Goal: Task Accomplishment & Management: Use online tool/utility

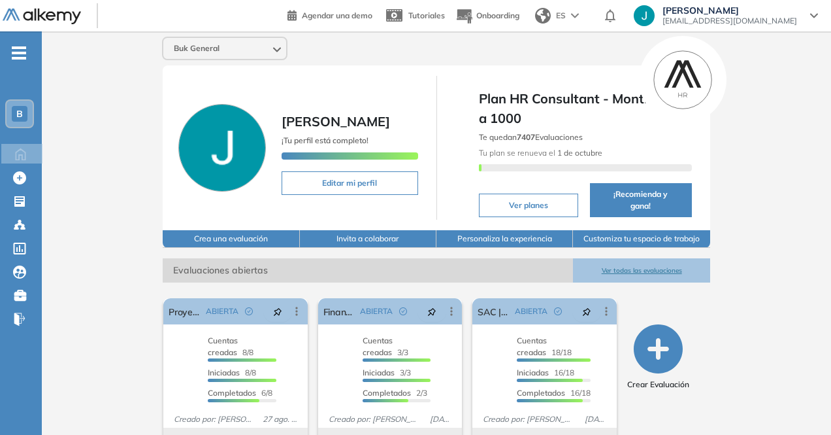
click at [784, 97] on div "Buk General [PERSON_NAME] ¡Tu perfil está completo! Editar mi perfil Plan HR Co…" at bounding box center [437, 335] width 790 height 609
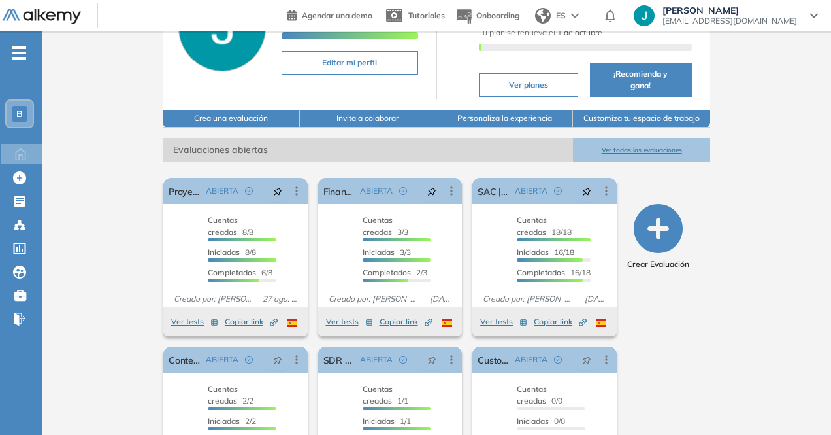
scroll to position [131, 0]
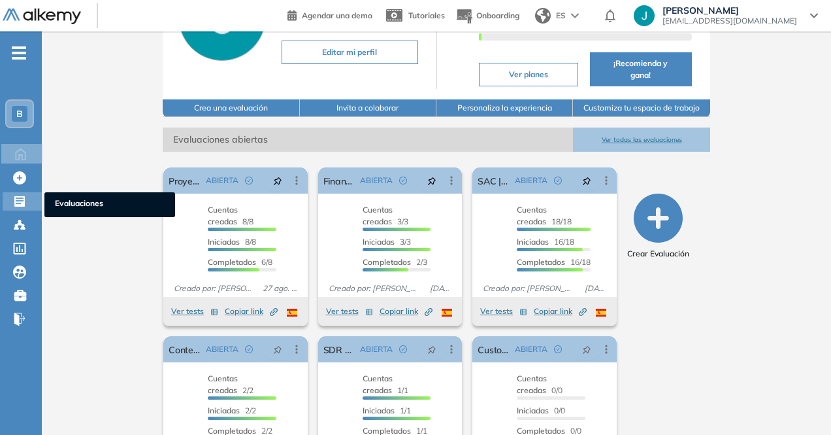
click at [18, 205] on icon at bounding box center [19, 201] width 10 height 10
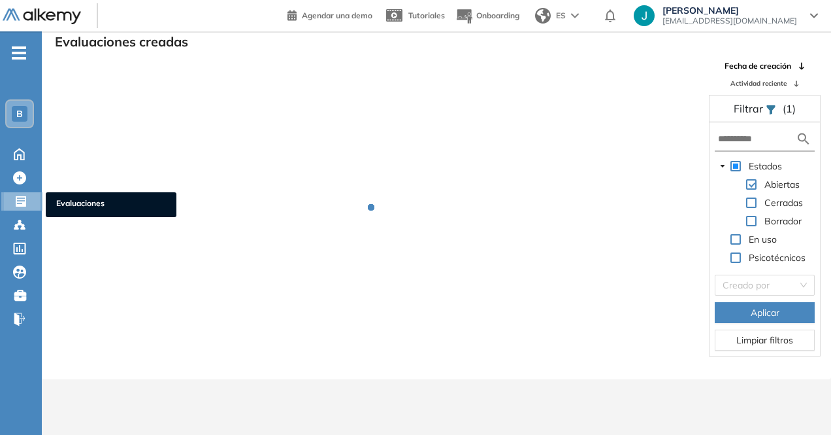
scroll to position [31, 0]
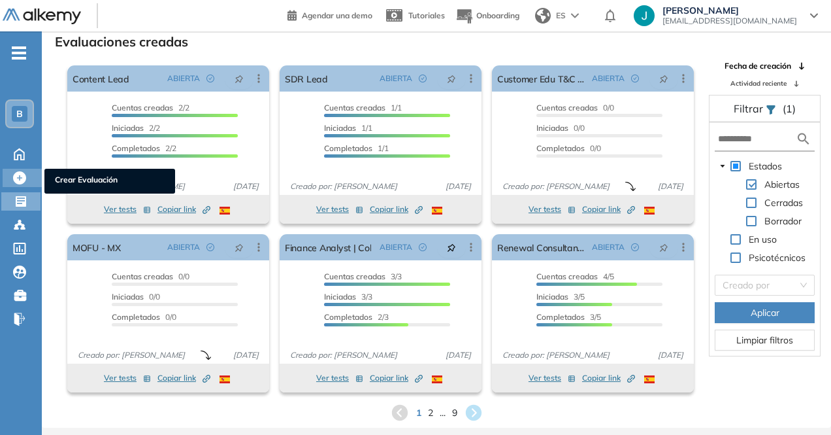
click at [28, 186] on div "Crear Evaluación Crear Evaluación" at bounding box center [22, 178] width 39 height 18
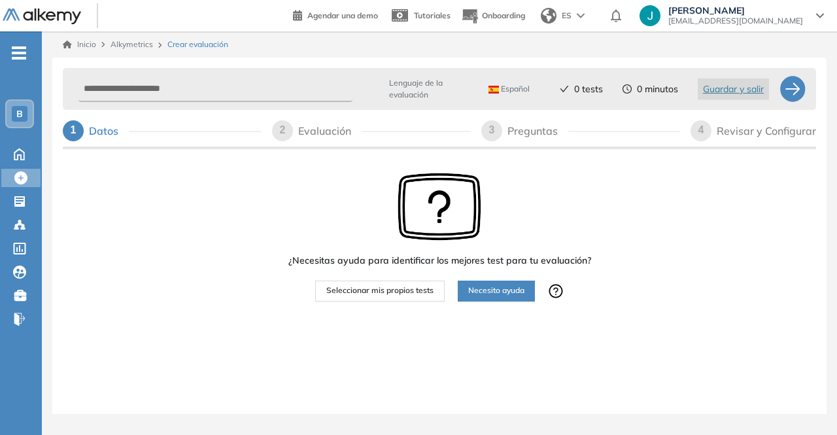
click at [421, 286] on span "Seleccionar mis propios tests" at bounding box center [379, 290] width 107 height 12
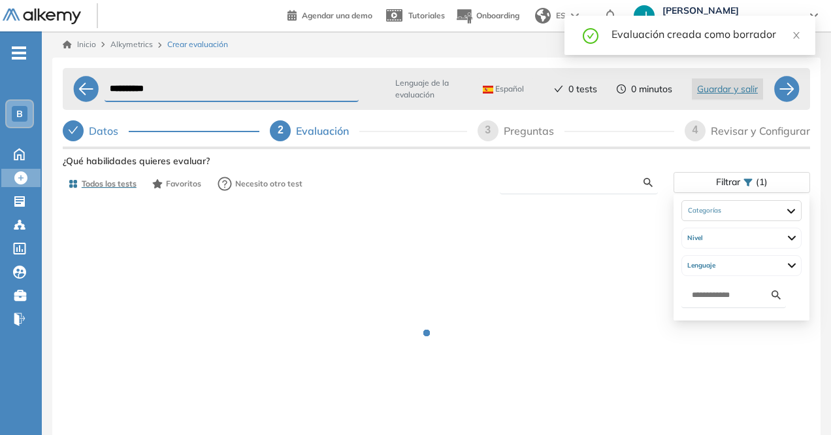
click at [607, 184] on input "text" at bounding box center [576, 182] width 133 height 12
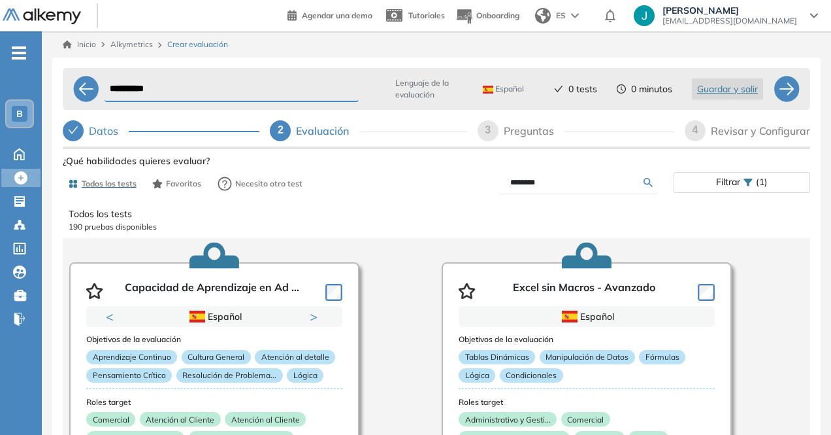
type input "********"
